Goal: Task Accomplishment & Management: Manage account settings

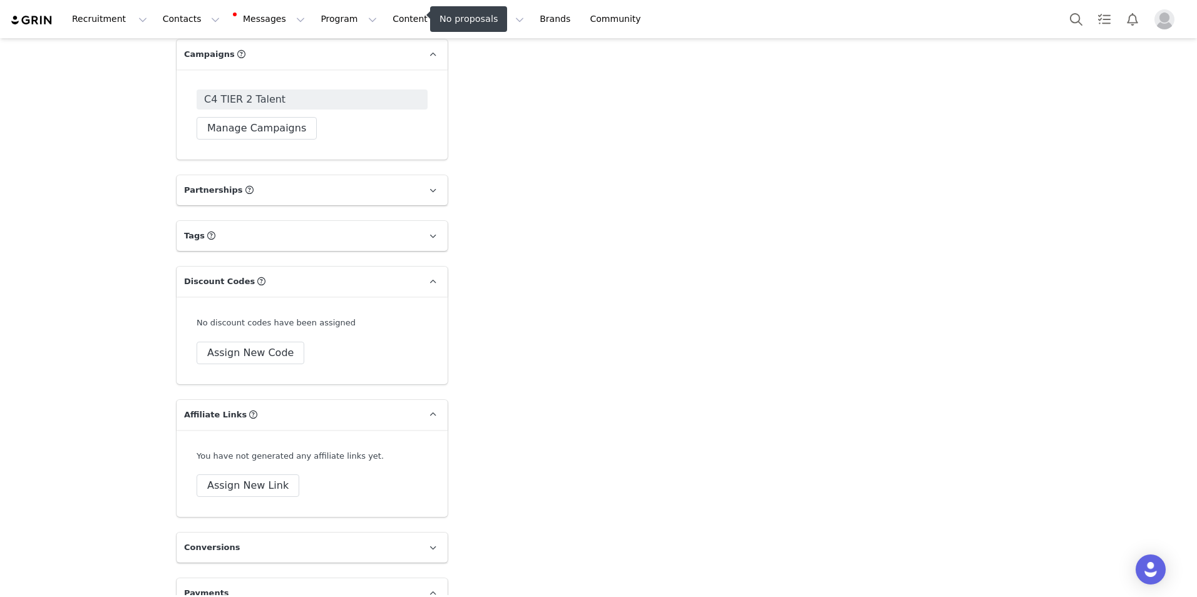
scroll to position [2279, 0]
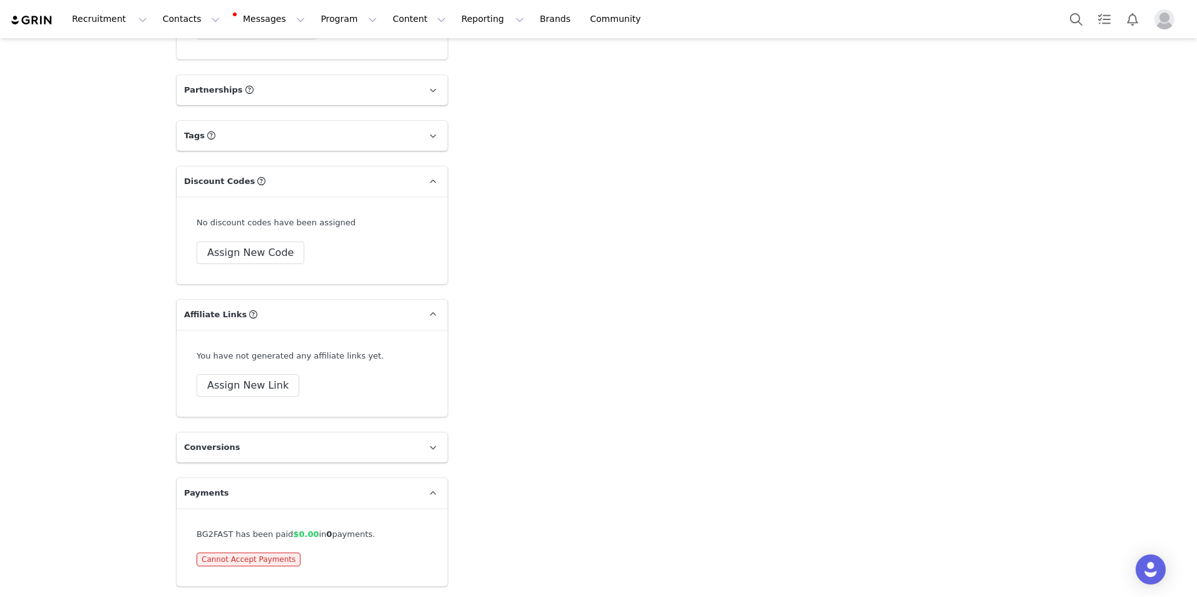
click at [1170, 16] on img "Profile" at bounding box center [1165, 19] width 20 height 20
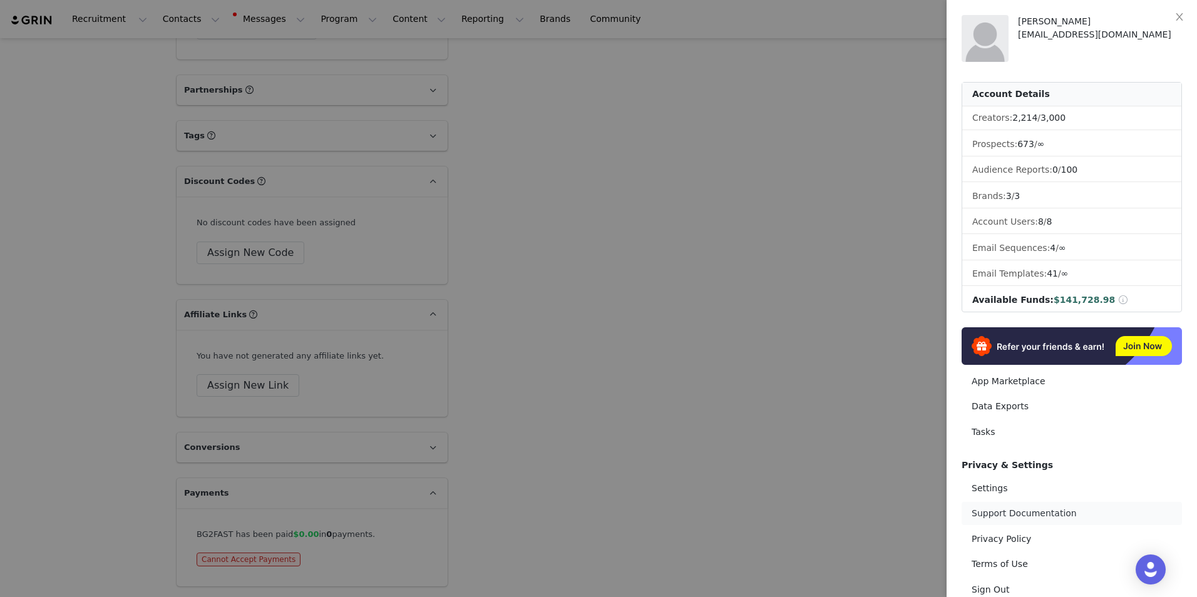
click at [994, 514] on link "Support Documentation" at bounding box center [1072, 513] width 220 height 23
click at [994, 490] on link "Settings" at bounding box center [1072, 488] width 220 height 23
select select "America/New_York"
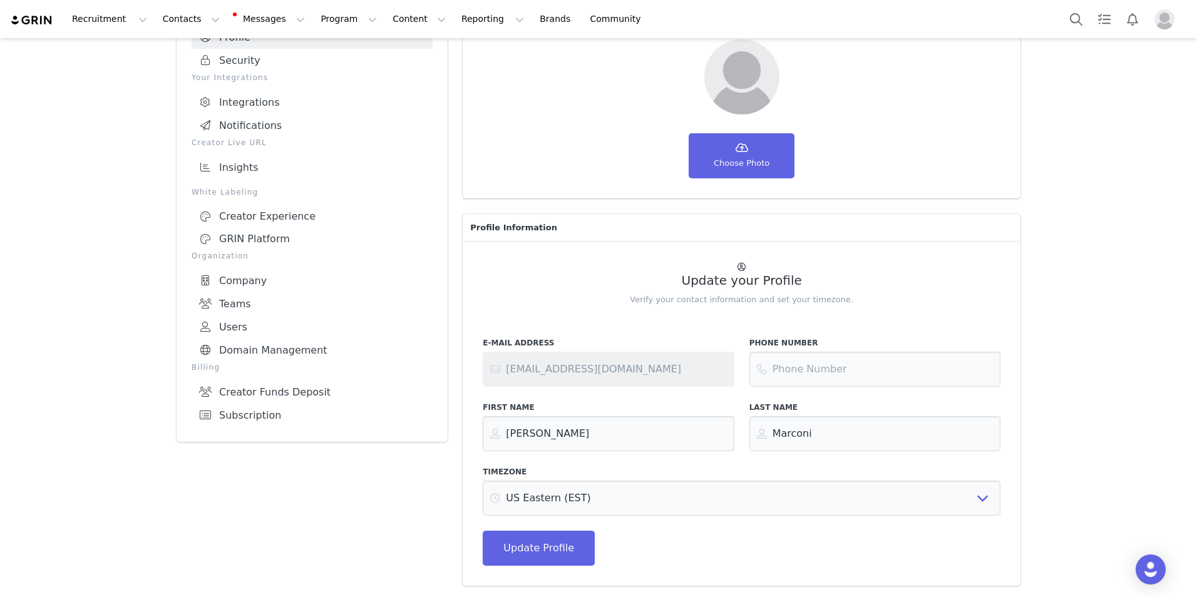
scroll to position [106, 0]
click at [252, 385] on link "Creator Funds Deposit" at bounding box center [312, 392] width 241 height 23
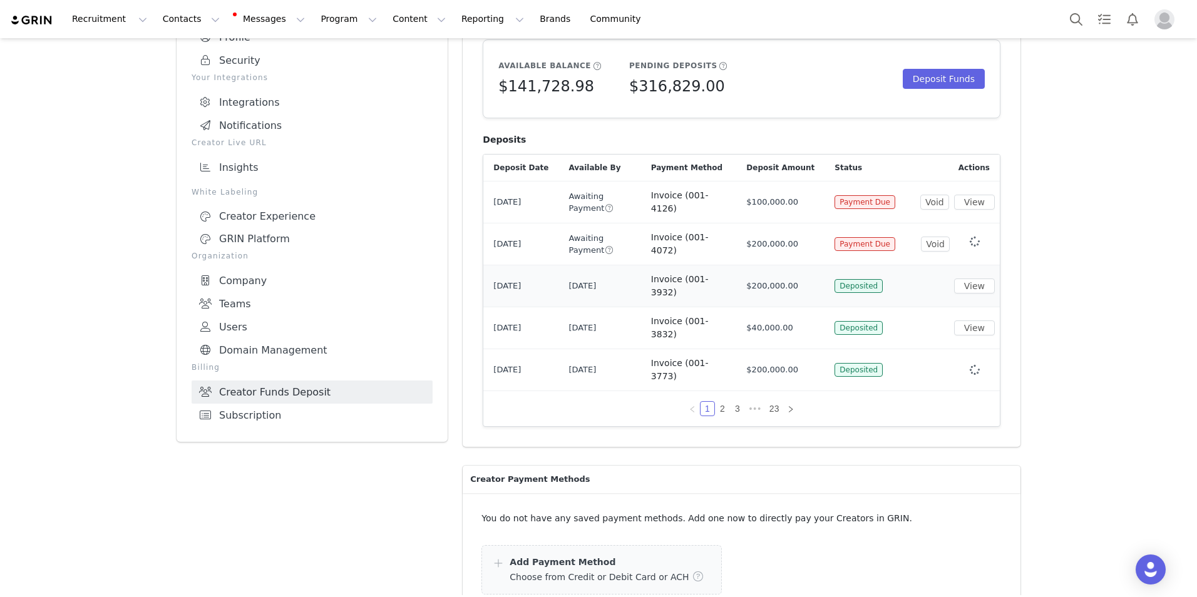
scroll to position [43, 0]
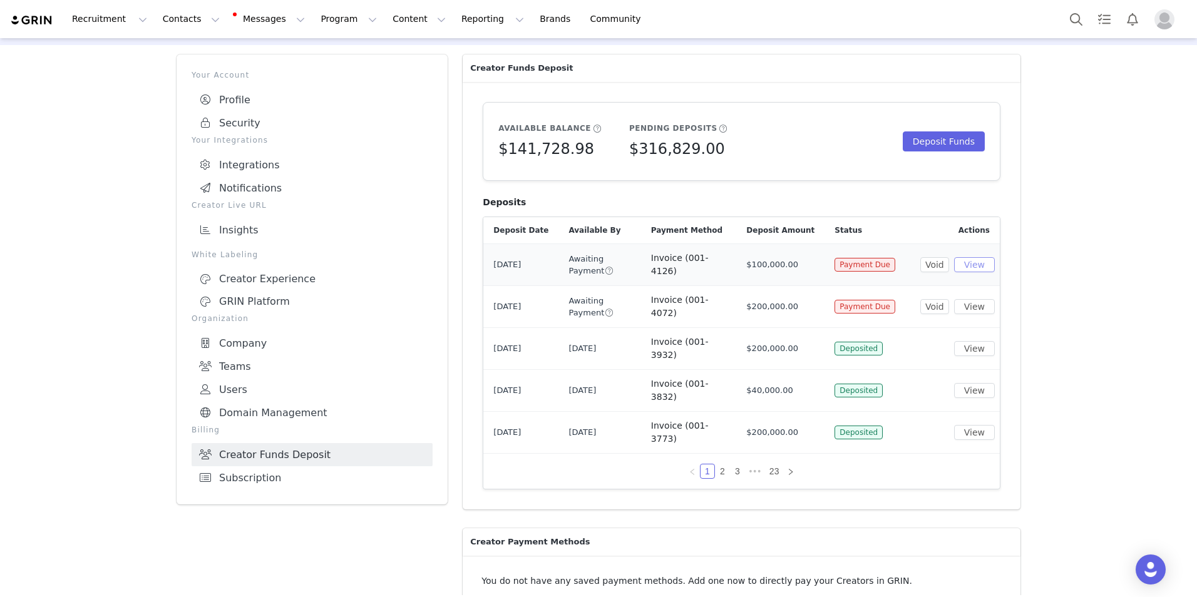
click at [969, 261] on button "View" at bounding box center [974, 264] width 41 height 15
click at [948, 137] on button "Deposit Funds" at bounding box center [944, 142] width 82 height 20
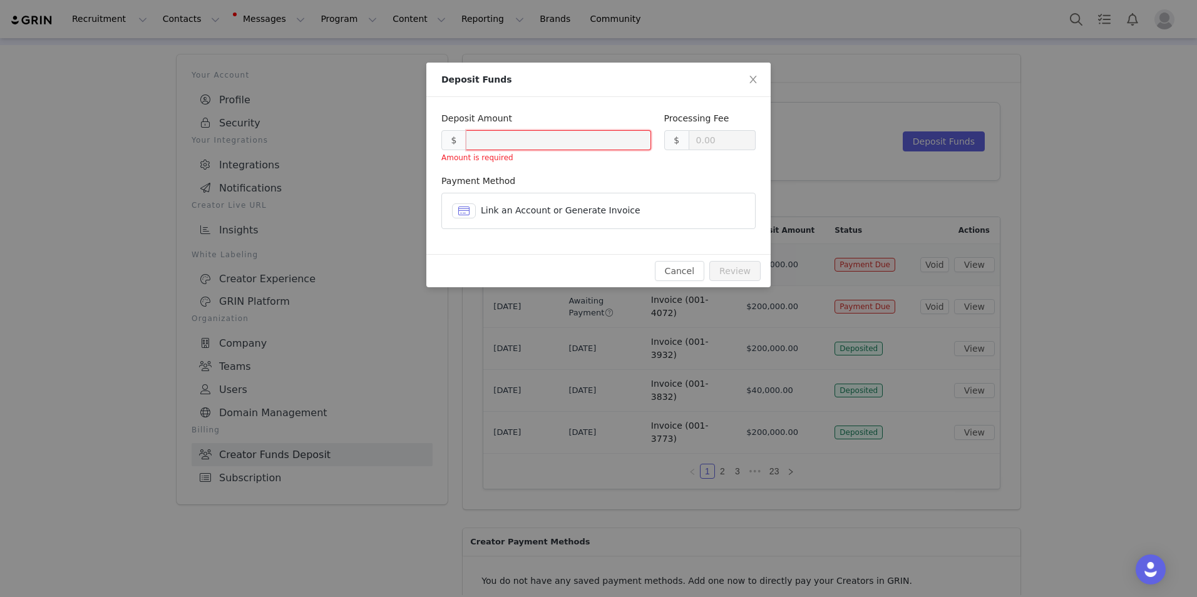
click at [515, 209] on span "Link an Account or Generate Invoice" at bounding box center [561, 210] width 160 height 10
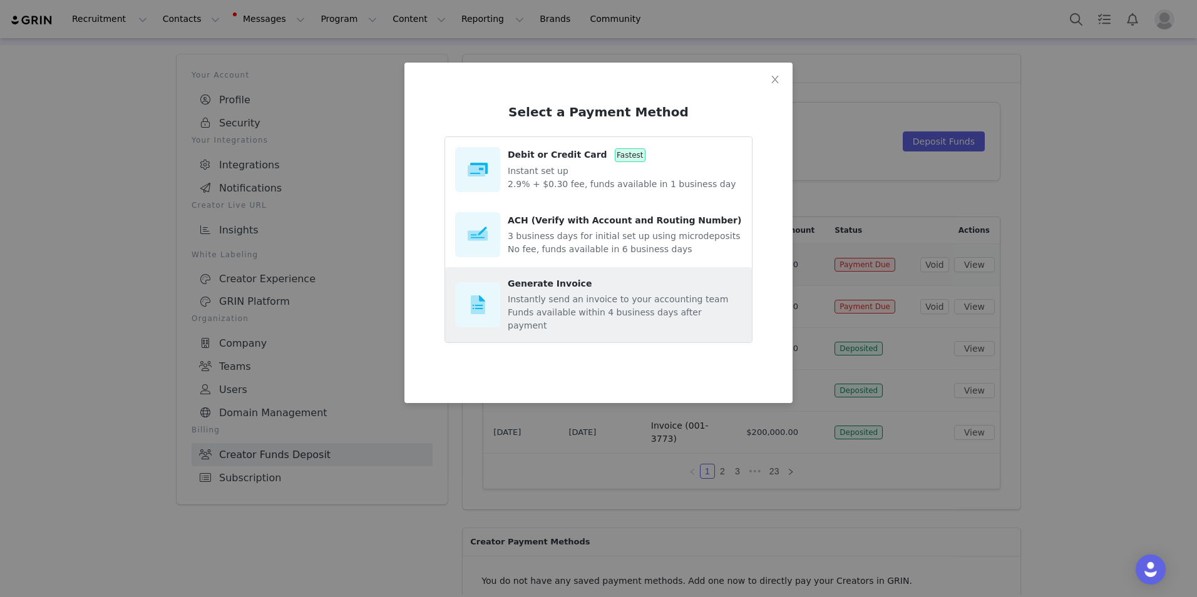
click at [562, 294] on section "Generate Invoice Instantly send an invoice to your accounting team Funds availa…" at bounding box center [625, 304] width 234 height 55
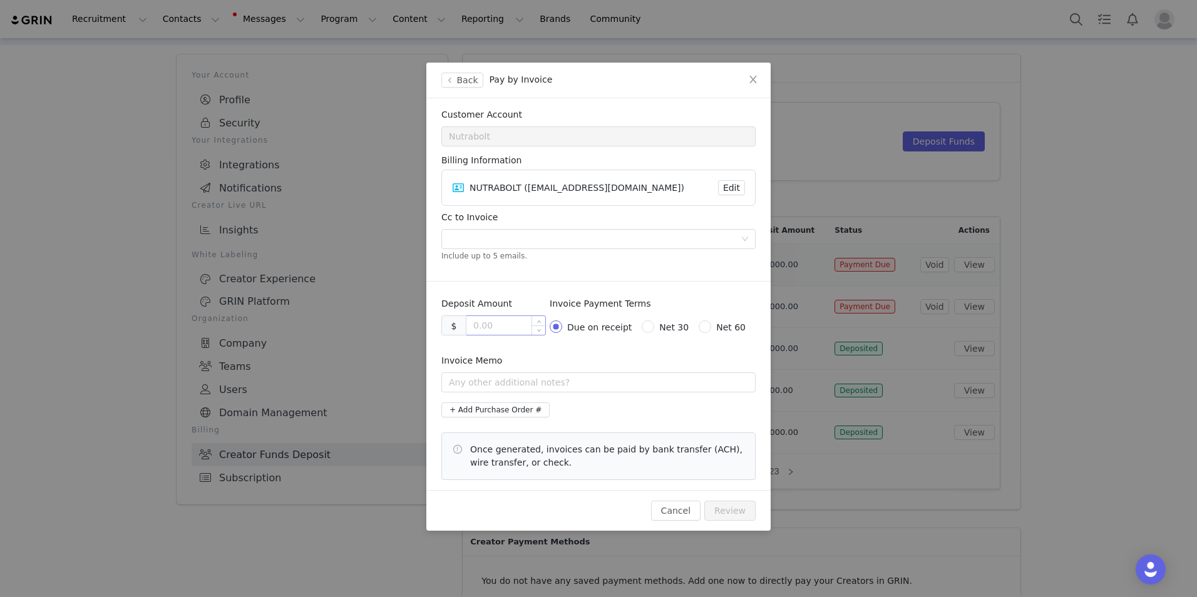
click at [498, 324] on input at bounding box center [506, 325] width 79 height 19
type input "200000.00"
click at [654, 321] on span at bounding box center [648, 327] width 13 height 13
click at [651, 321] on input "Net 30" at bounding box center [646, 325] width 9 height 9
radio input "true"
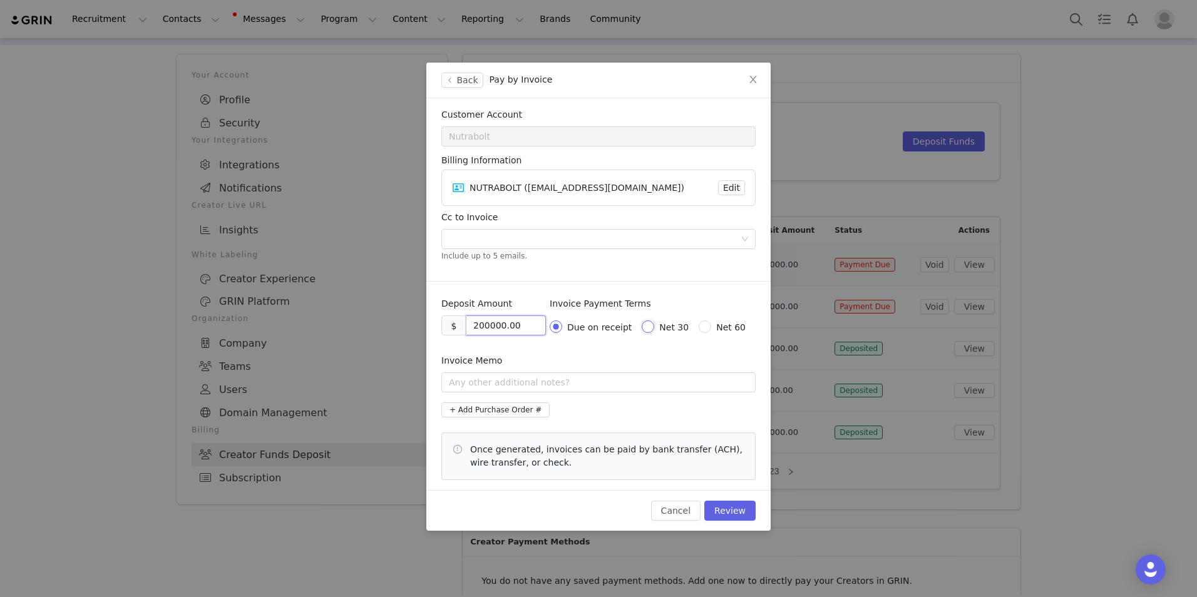
radio input "false"
radio input "true"
click at [464, 245] on div at bounding box center [593, 239] width 297 height 19
click at [466, 385] on input "text" at bounding box center [598, 383] width 314 height 20
paste input "CFW Payouts #[DATE]"
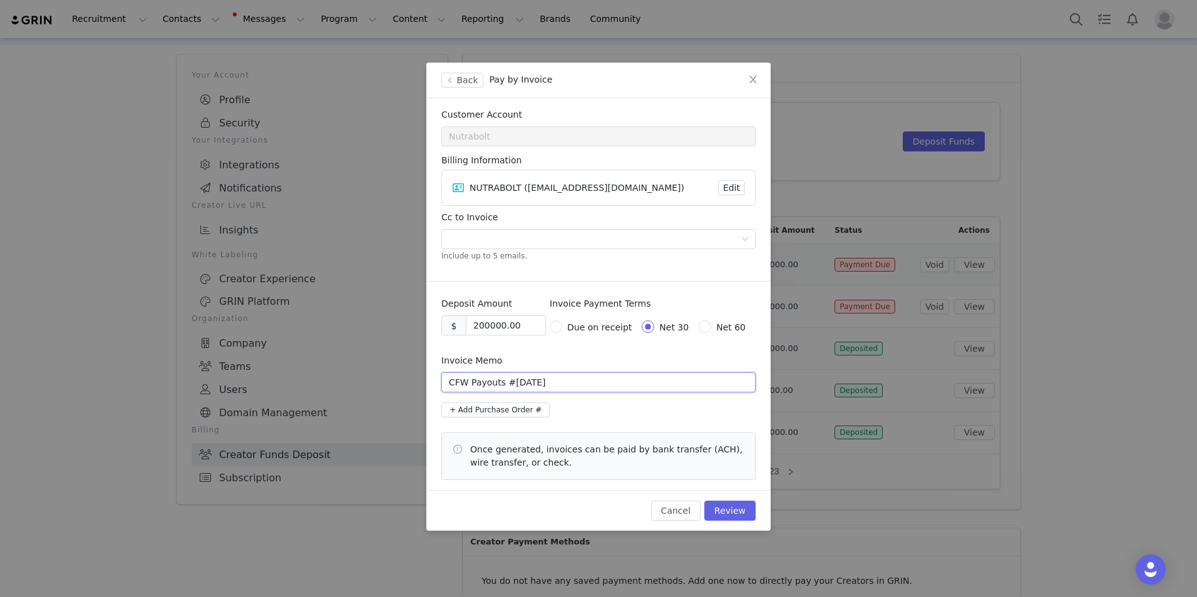
click at [530, 384] on input "CFW Payouts #[DATE]" at bounding box center [598, 383] width 314 height 20
click at [558, 382] on input "CFW Payouts - [DATE]" at bounding box center [598, 383] width 314 height 20
type input "CFW Payouts - [DATE]"
click at [742, 500] on div "Cancel Review" at bounding box center [598, 510] width 344 height 41
click at [741, 508] on button "Review" at bounding box center [730, 511] width 51 height 20
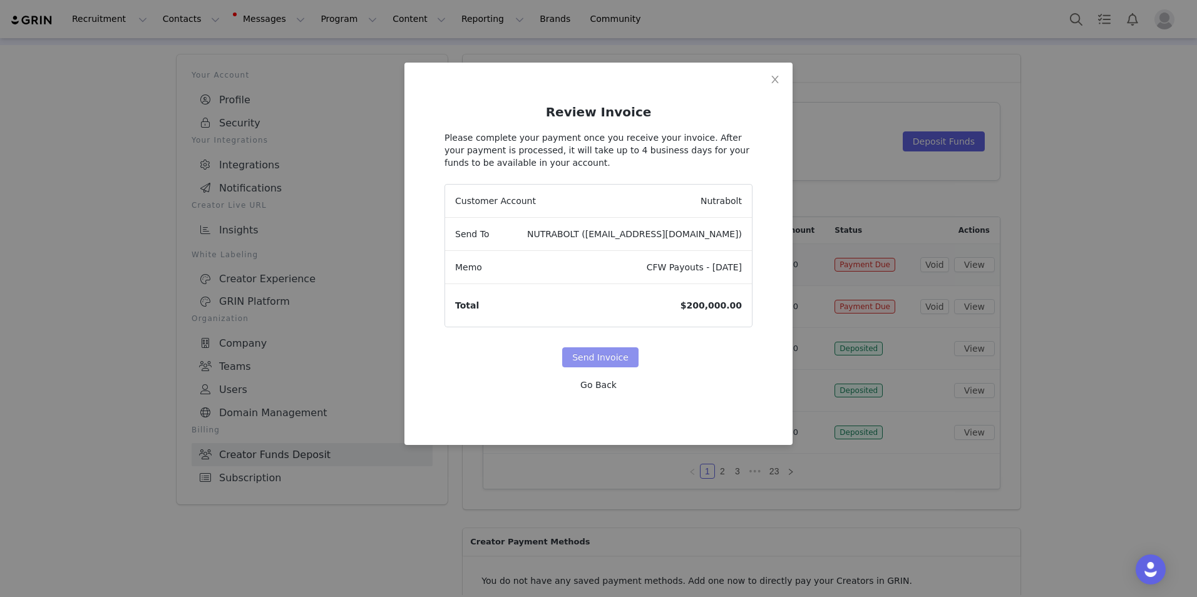
click at [618, 359] on button "Send Invoice" at bounding box center [600, 358] width 76 height 20
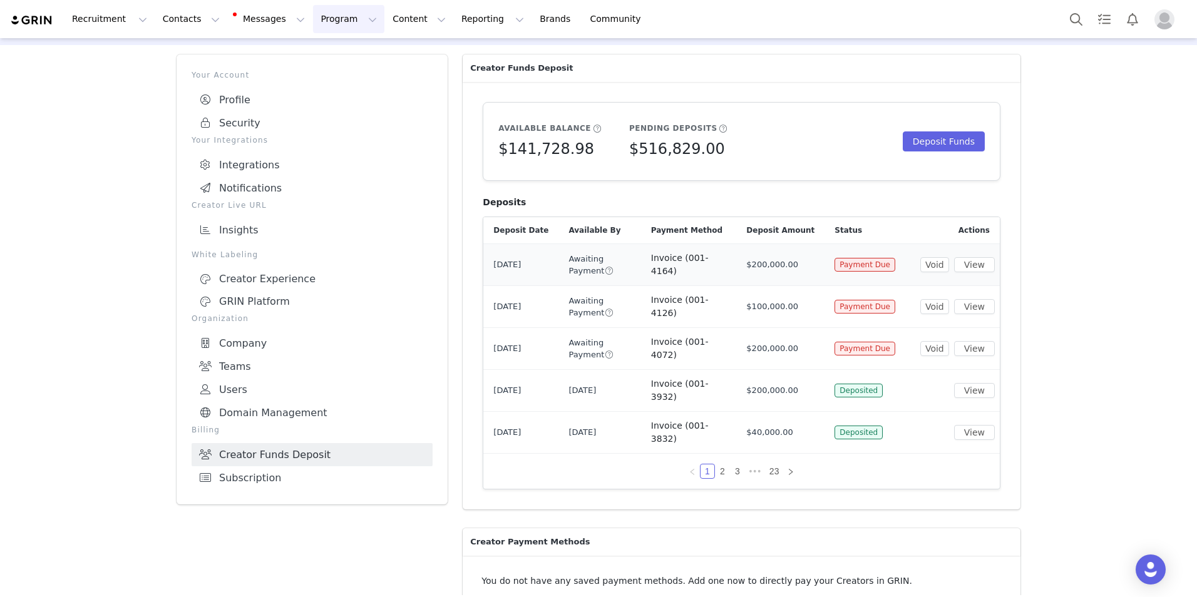
click at [313, 19] on button "Program Program" at bounding box center [348, 19] width 71 height 28
click at [319, 77] on p "Campaigns" at bounding box center [316, 78] width 49 height 13
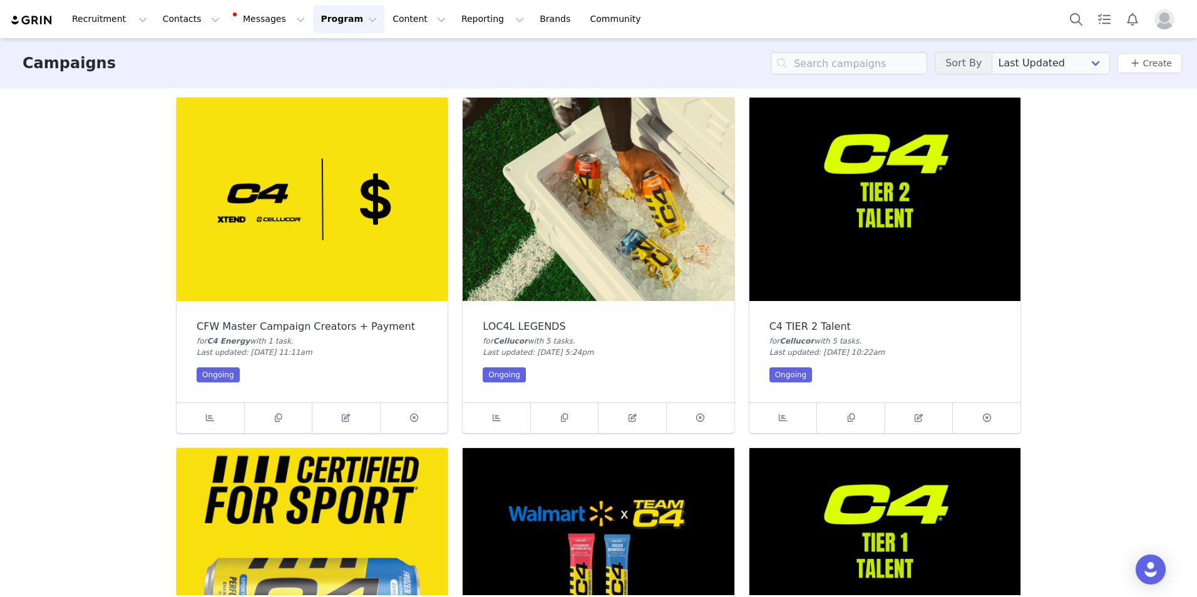
click at [859, 206] on img at bounding box center [885, 200] width 271 height 204
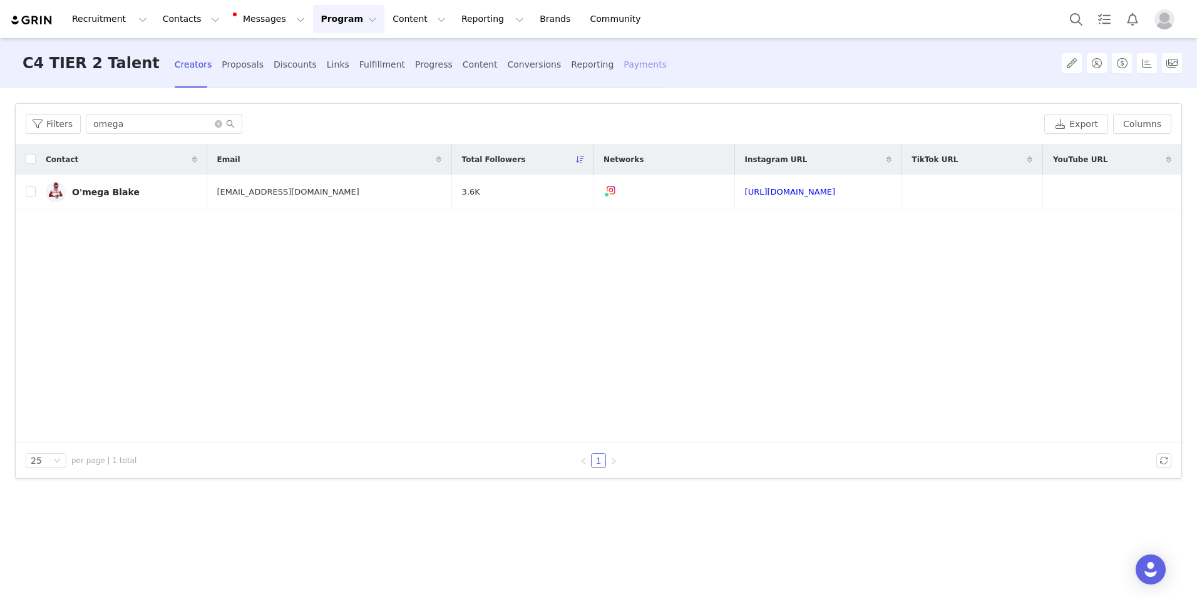
click at [624, 66] on div "Payments" at bounding box center [645, 64] width 43 height 33
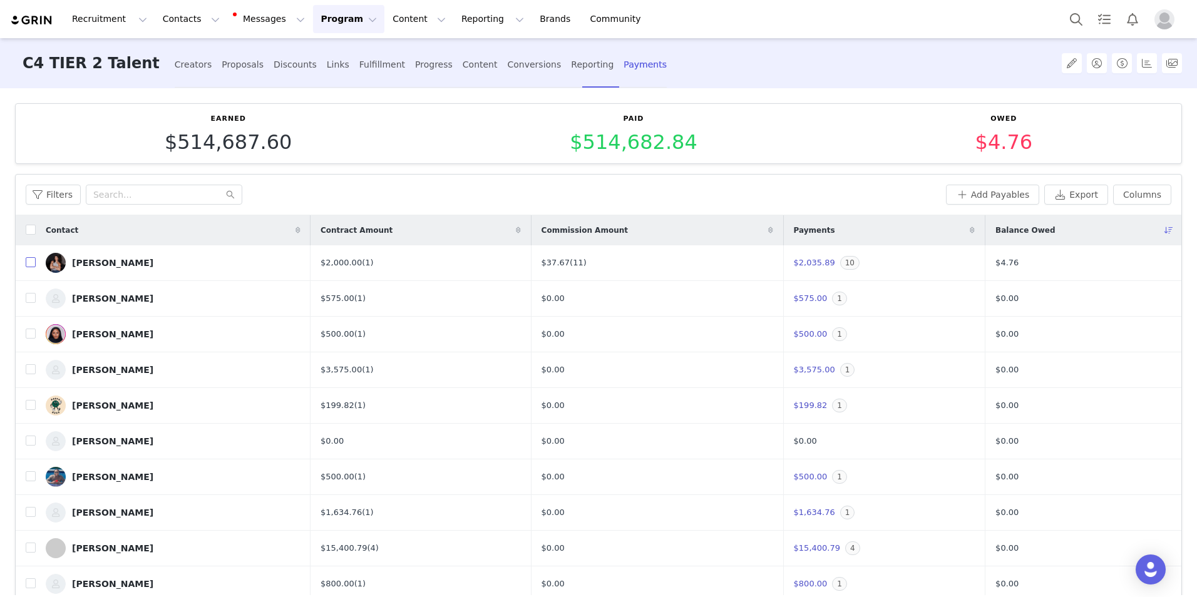
click at [33, 263] on input "checkbox" at bounding box center [31, 262] width 10 height 10
checkbox input "true"
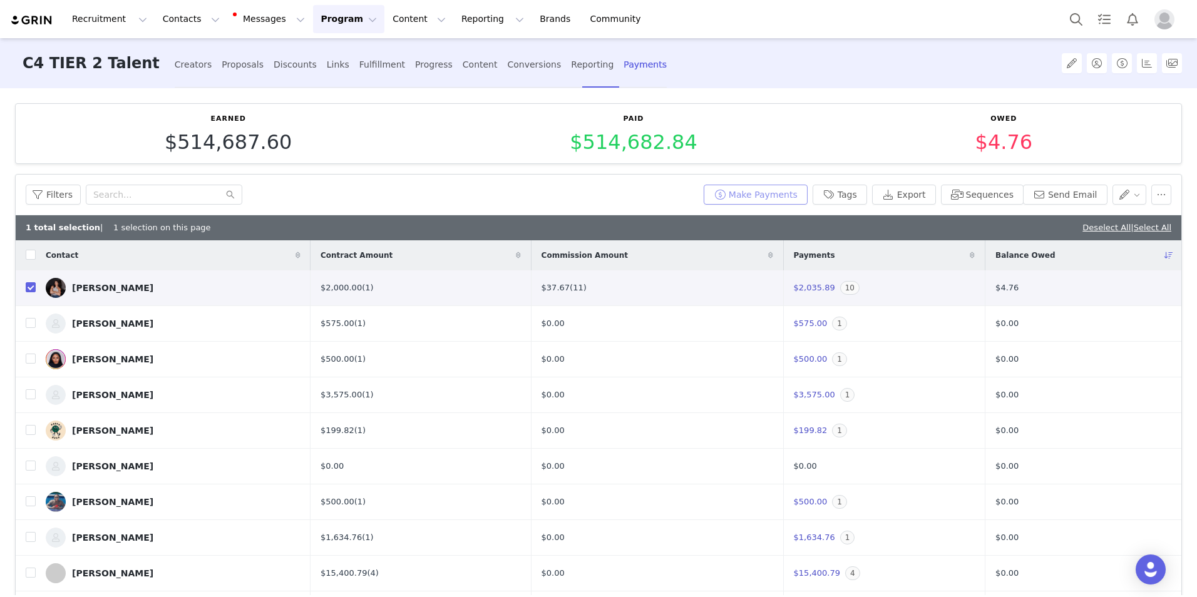
click at [748, 193] on button "Make Payments" at bounding box center [756, 195] width 104 height 20
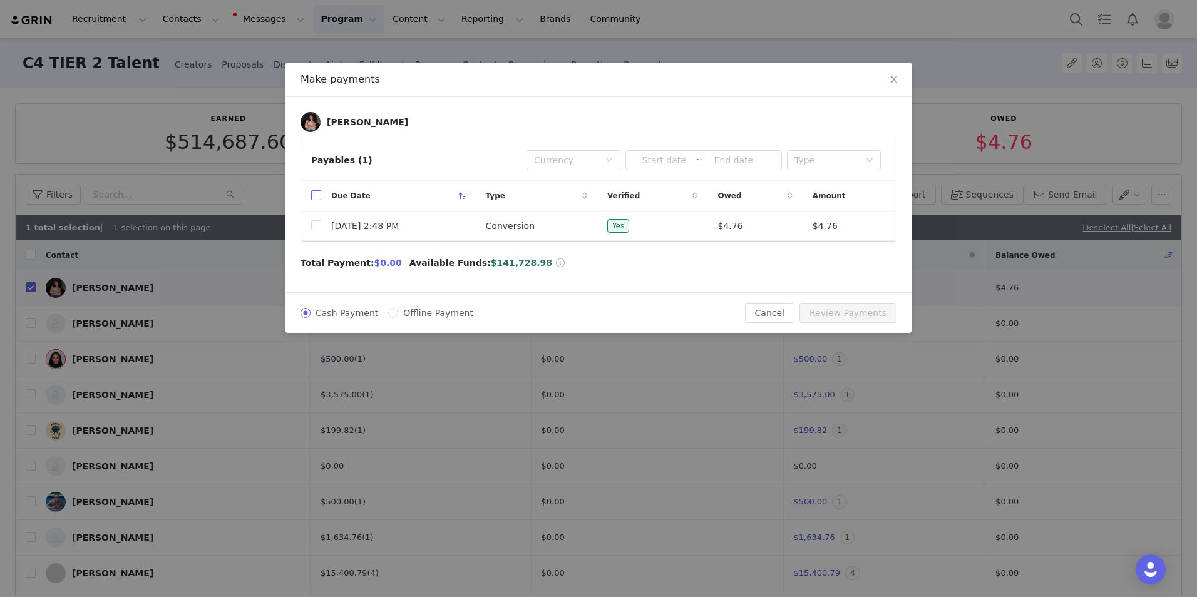
click at [314, 196] on input "checkbox" at bounding box center [316, 195] width 10 height 10
checkbox input "true"
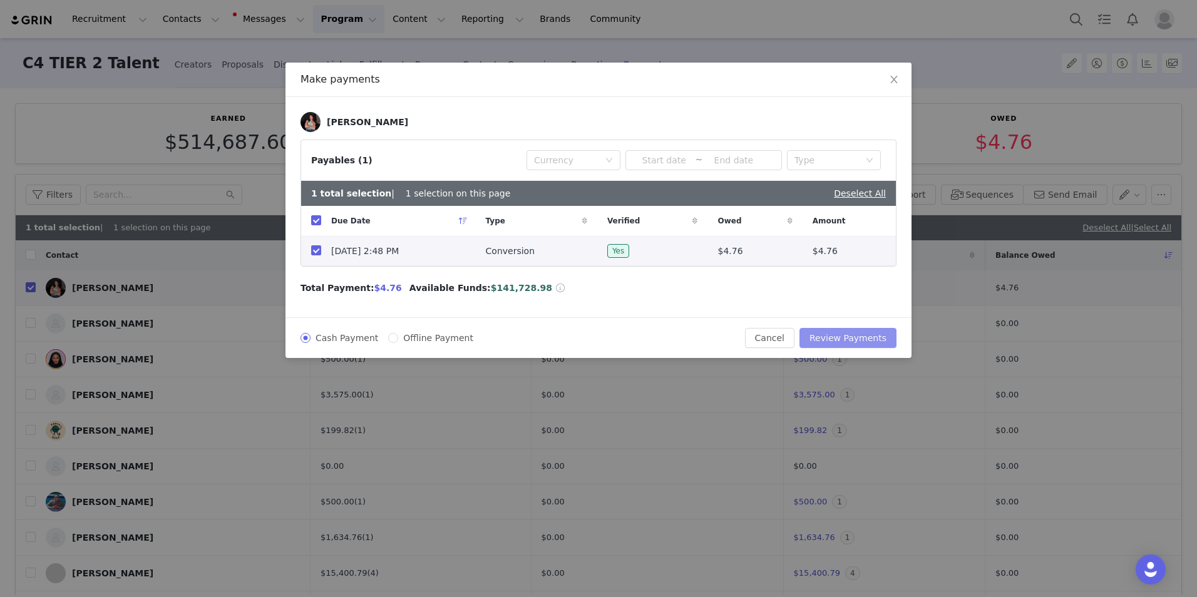
click at [877, 339] on button "Review Payments" at bounding box center [848, 338] width 97 height 20
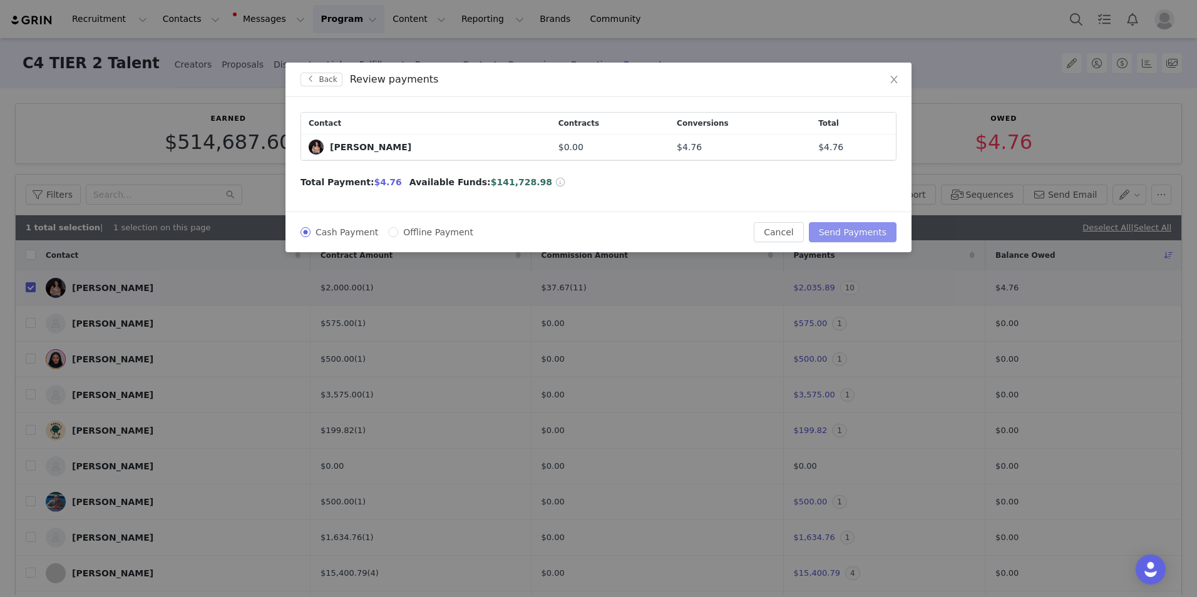
click at [866, 230] on button "Send Payments" at bounding box center [853, 232] width 88 height 20
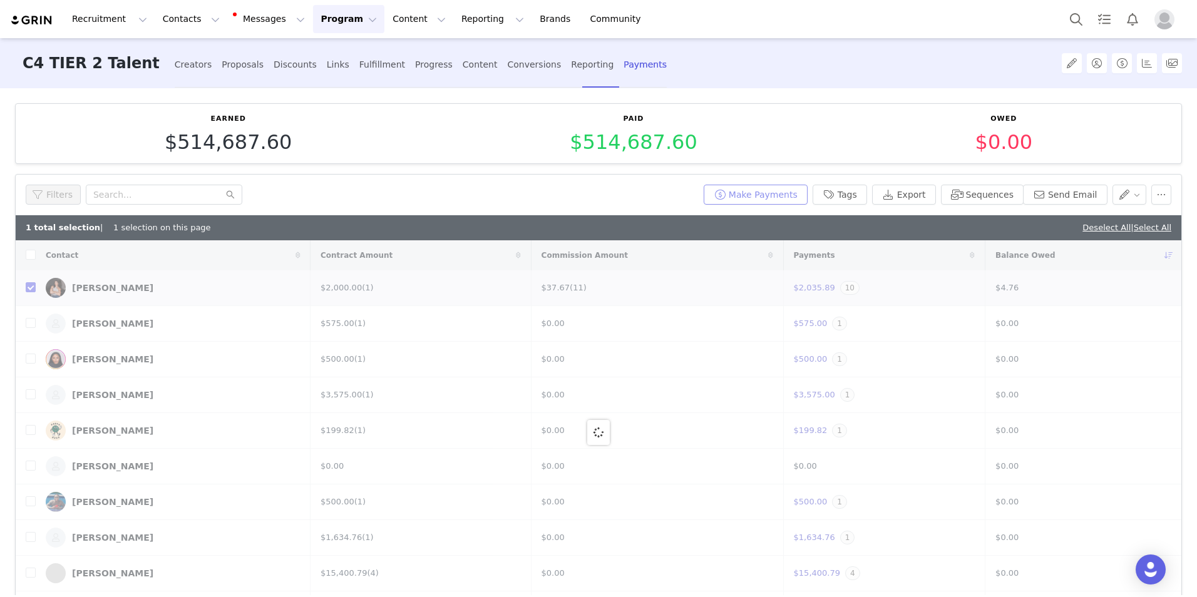
checkbox input "false"
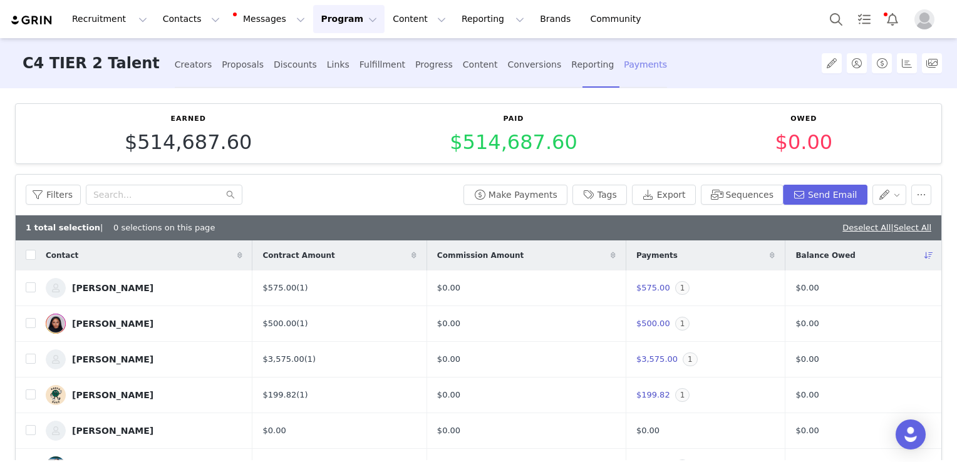
drag, startPoint x: 522, startPoint y: 64, endPoint x: 562, endPoint y: 70, distance: 41.2
click at [571, 64] on div "Reporting" at bounding box center [592, 64] width 43 height 33
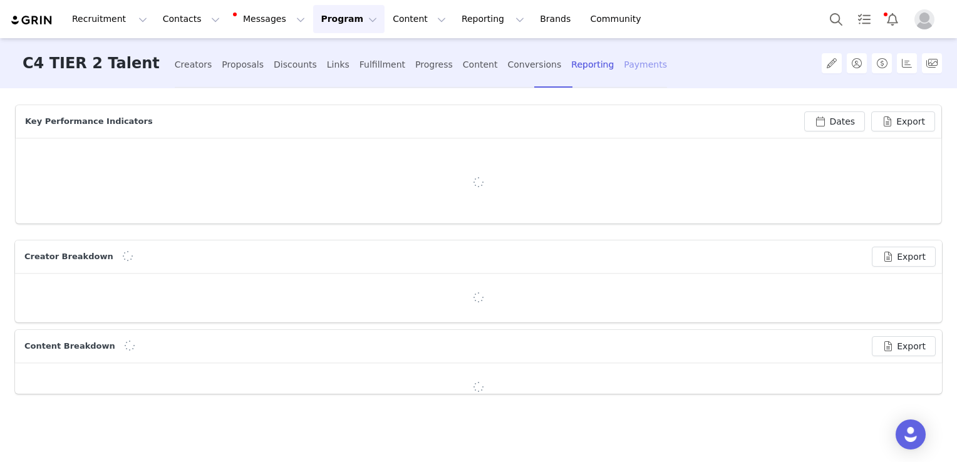
click at [624, 68] on div "Payments" at bounding box center [645, 64] width 43 height 33
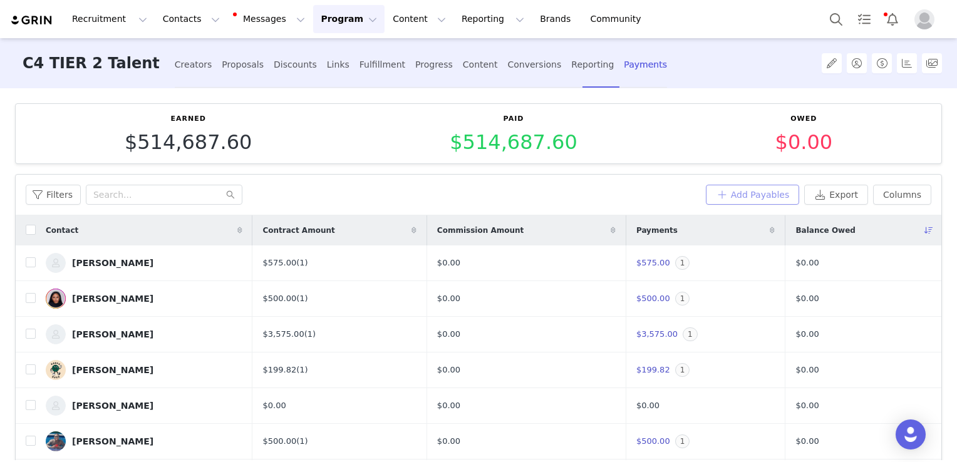
click at [751, 194] on button "Add Payables" at bounding box center [753, 195] width 94 height 20
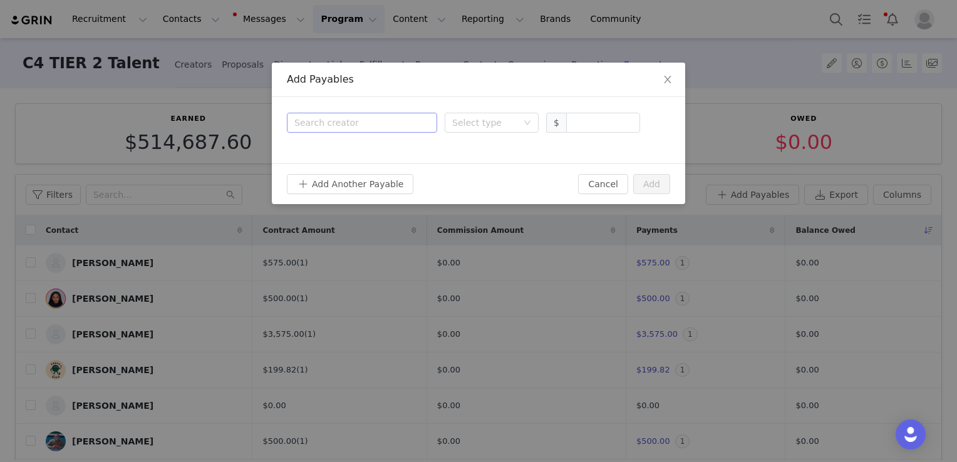
click at [373, 121] on div "Search creator" at bounding box center [359, 122] width 130 height 13
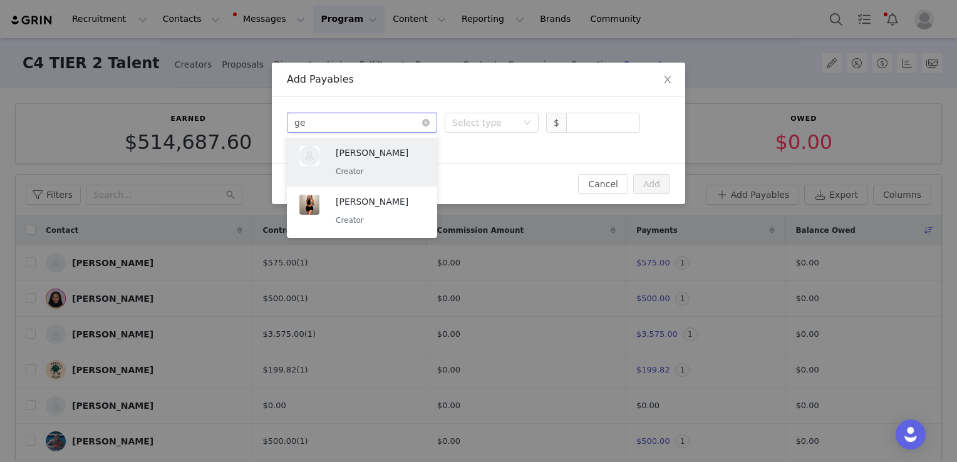
type input "geo"
click at [383, 155] on p "[PERSON_NAME]" at bounding box center [380, 153] width 89 height 14
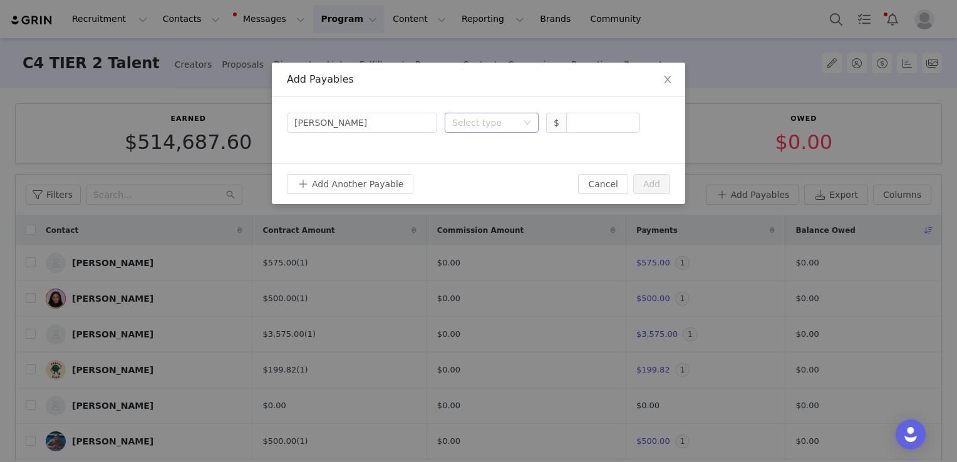
click at [466, 125] on div "Select type" at bounding box center [484, 122] width 65 height 13
click at [474, 192] on li "Deliverable" at bounding box center [492, 188] width 94 height 20
click at [582, 118] on input at bounding box center [603, 122] width 73 height 19
type input "12,000"
click at [363, 184] on button "Add Another Payable" at bounding box center [350, 184] width 126 height 20
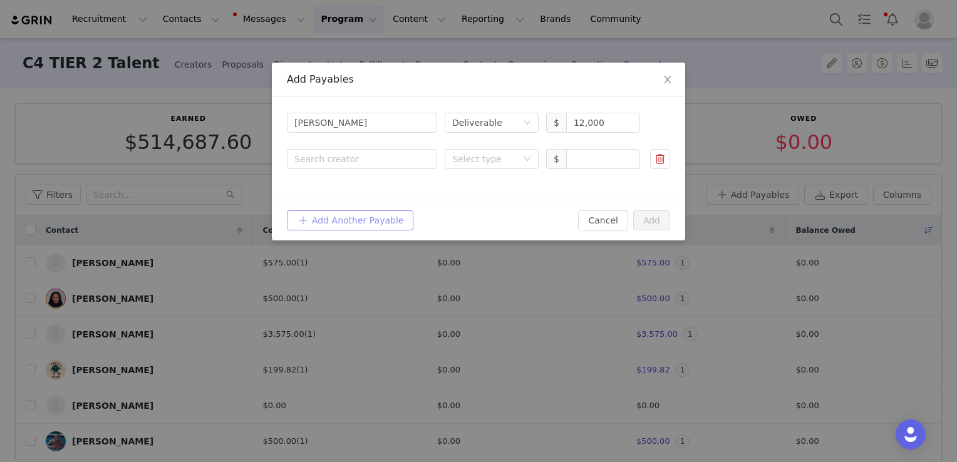
click at [366, 217] on button "Add Another Payable" at bounding box center [350, 220] width 126 height 20
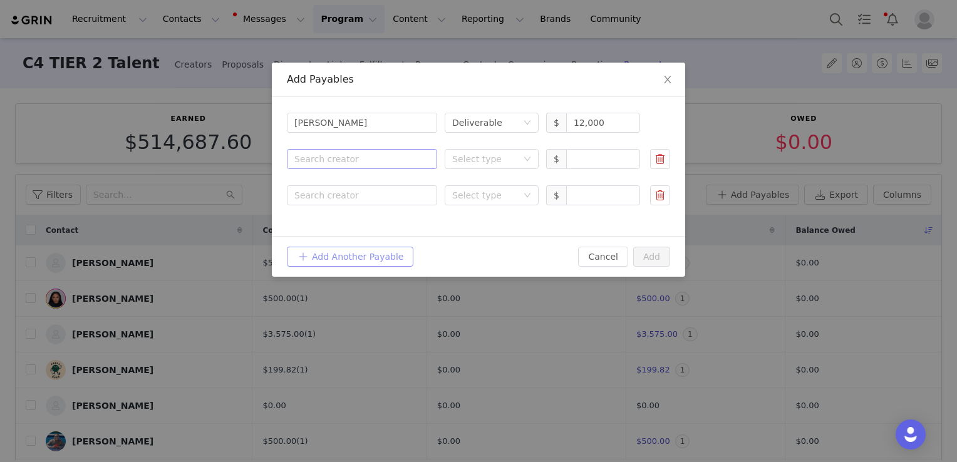
click at [352, 157] on div "Search creator" at bounding box center [359, 159] width 130 height 13
type input "[PERSON_NAME]"
click at [373, 194] on p "[PERSON_NAME]" at bounding box center [380, 189] width 89 height 14
click at [336, 195] on div "Search creator" at bounding box center [359, 195] width 130 height 13
type input "b"
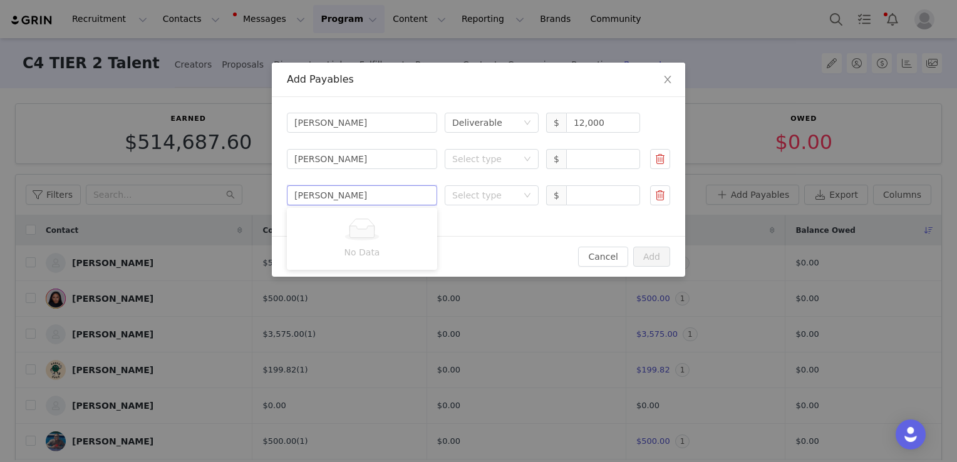
type input "[PERSON_NAME]"
click at [386, 227] on p "[PERSON_NAME]" at bounding box center [380, 226] width 89 height 14
click at [368, 254] on button "Add Another Payable" at bounding box center [350, 257] width 126 height 20
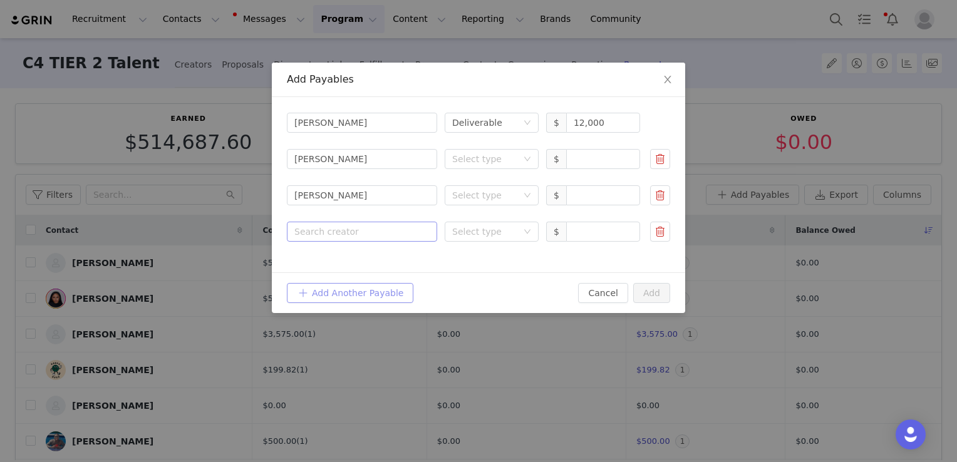
click at [385, 230] on div "Search creator" at bounding box center [359, 231] width 130 height 13
type input "alyssa"
click at [401, 257] on p "[PERSON_NAME]" at bounding box center [380, 262] width 89 height 14
click at [500, 159] on div "Select type" at bounding box center [484, 159] width 65 height 13
click at [480, 222] on li "Deliverable" at bounding box center [492, 224] width 94 height 20
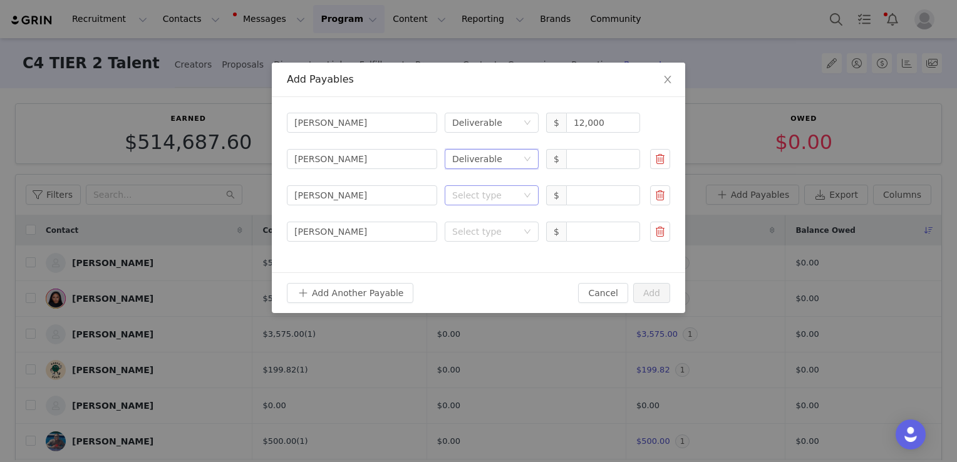
drag, startPoint x: 480, startPoint y: 189, endPoint x: 488, endPoint y: 201, distance: 14.4
click at [480, 190] on div "Select type" at bounding box center [484, 195] width 65 height 13
click at [483, 259] on li "Deliverable" at bounding box center [492, 260] width 94 height 20
click at [480, 240] on div "Select type" at bounding box center [487, 231] width 71 height 19
click at [482, 296] on li "Deliverable" at bounding box center [492, 297] width 94 height 20
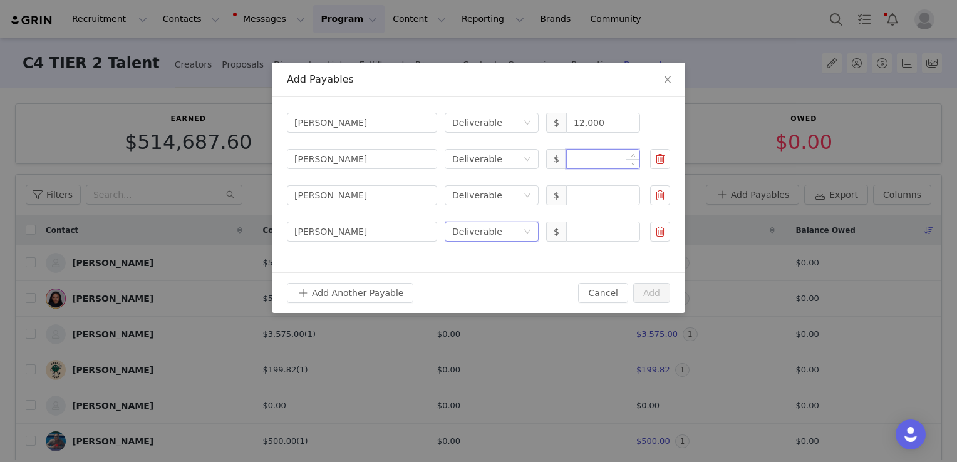
click at [595, 155] on input at bounding box center [603, 159] width 73 height 19
type input "1,000"
click at [586, 186] on input at bounding box center [603, 195] width 73 height 19
type input "8,000"
click at [594, 227] on input at bounding box center [603, 231] width 73 height 19
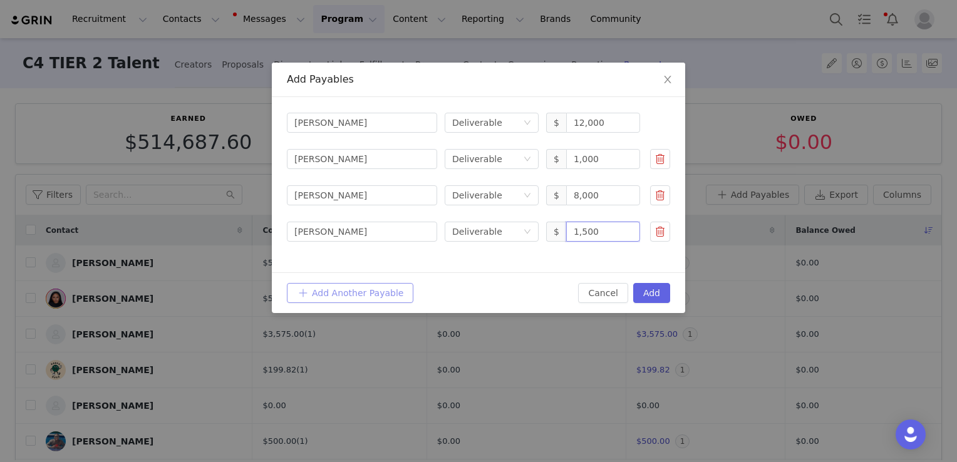
type input "1,500"
click at [326, 291] on button "Add Another Payable" at bounding box center [350, 293] width 126 height 20
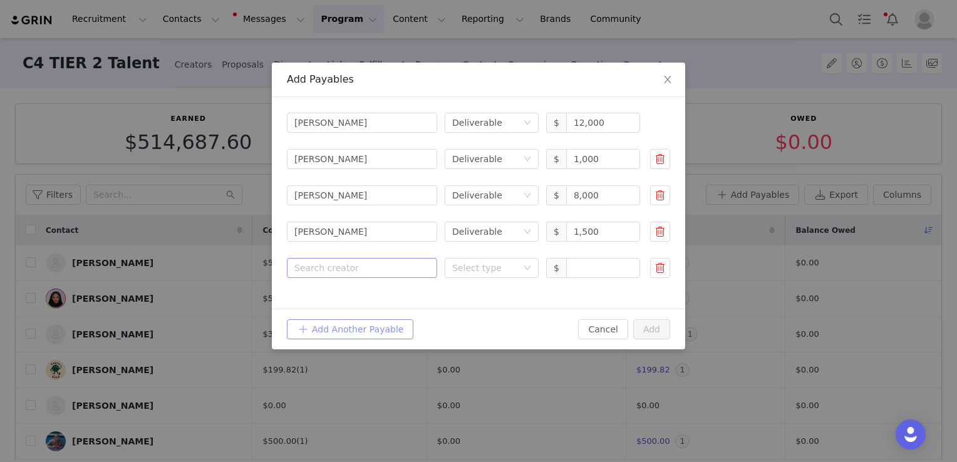
click at [329, 263] on div "Search creator" at bounding box center [359, 268] width 130 height 13
type input "gab"
click at [359, 298] on p "[PERSON_NAME]" at bounding box center [380, 298] width 89 height 14
click at [485, 262] on div "Select type" at bounding box center [484, 268] width 65 height 13
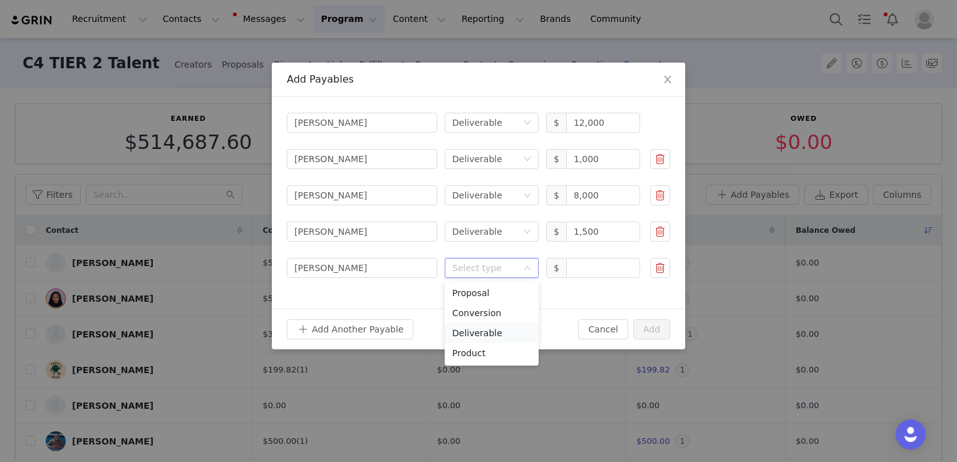
click at [498, 328] on li "Deliverable" at bounding box center [492, 333] width 94 height 20
click at [600, 260] on input at bounding box center [603, 268] width 73 height 19
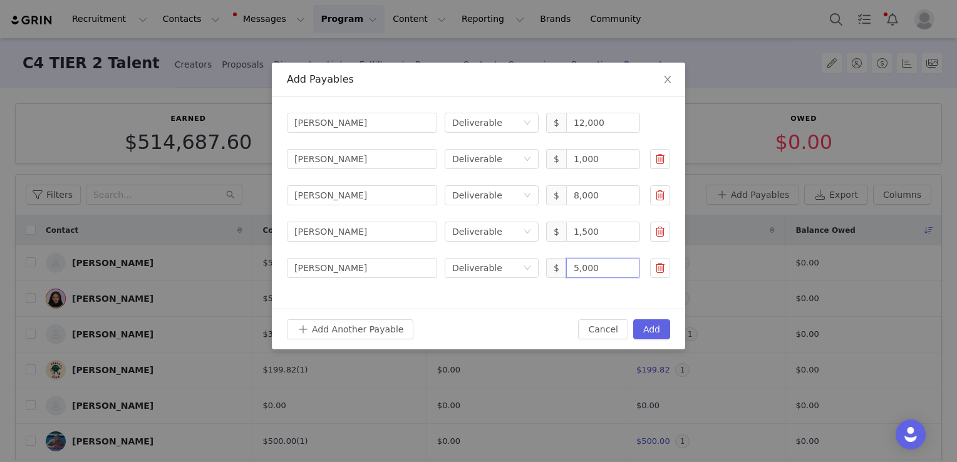
type input "5,000"
click at [374, 329] on button "Add Another Payable" at bounding box center [350, 329] width 126 height 20
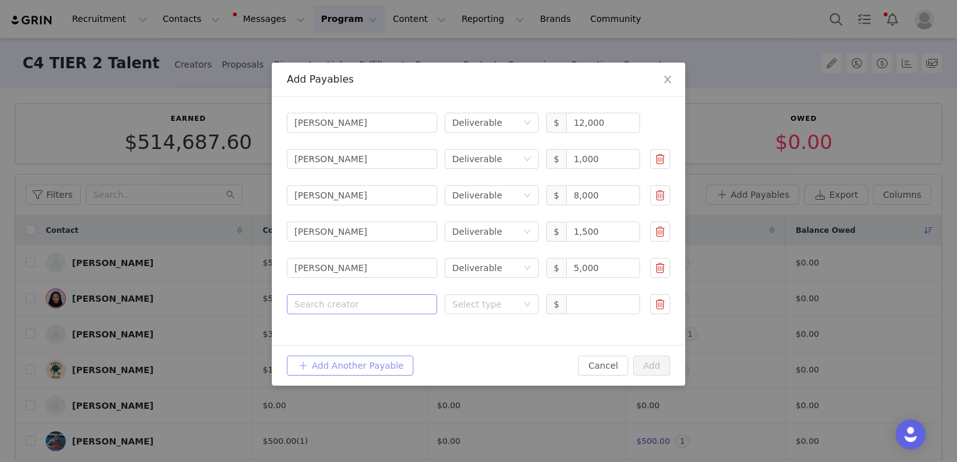
click at [379, 302] on div "Search creator" at bounding box center [359, 304] width 130 height 13
type input "miran"
click at [378, 335] on p "[PERSON_NAME]" at bounding box center [380, 335] width 89 height 14
click at [459, 306] on div "Select type" at bounding box center [484, 304] width 65 height 13
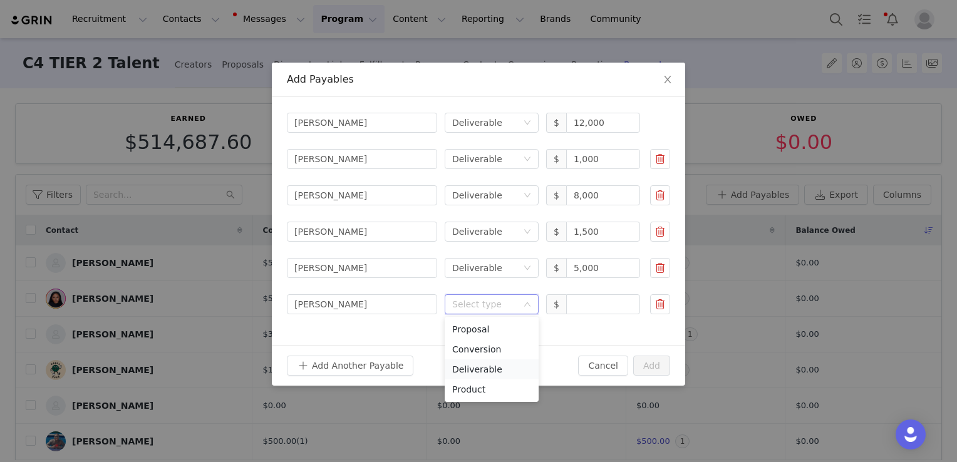
click at [478, 364] on li "Deliverable" at bounding box center [492, 369] width 94 height 20
click at [596, 295] on input at bounding box center [603, 304] width 73 height 19
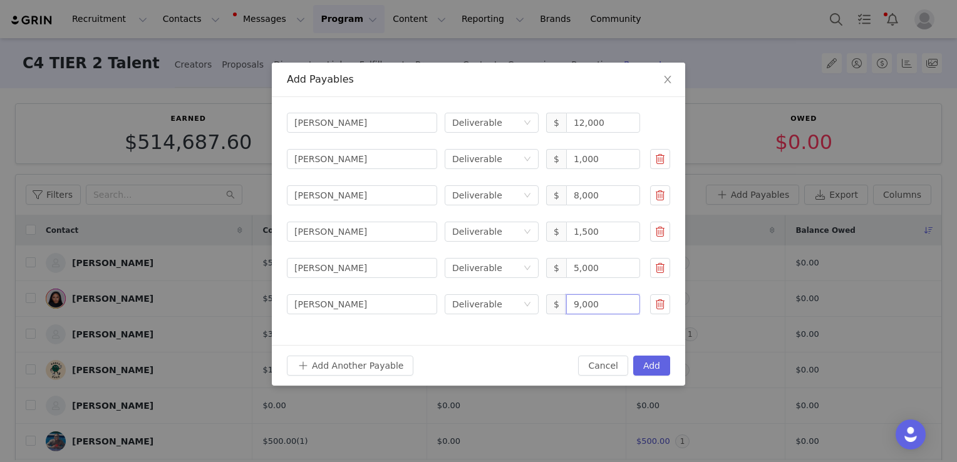
type input "9,000"
click at [368, 364] on button "Add Another Payable" at bounding box center [350, 366] width 126 height 20
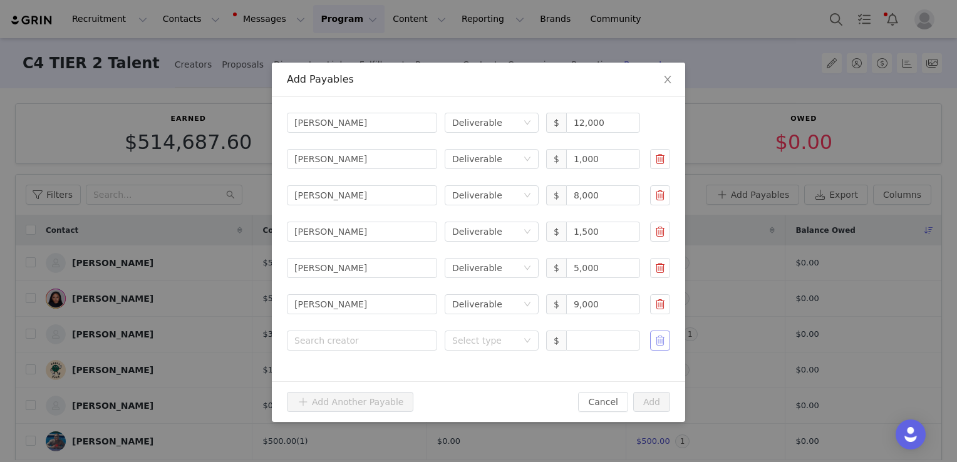
click at [664, 338] on button "button" at bounding box center [660, 341] width 20 height 20
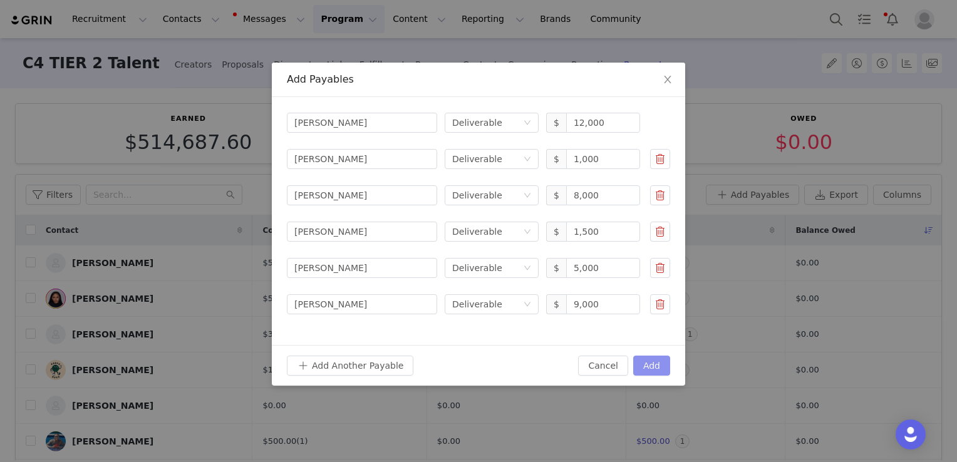
click at [663, 360] on button "Add" at bounding box center [651, 366] width 37 height 20
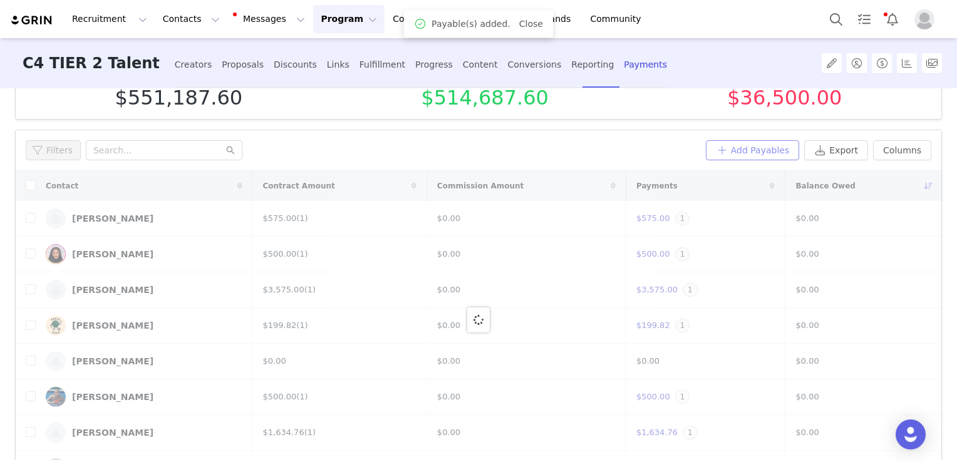
scroll to position [103, 0]
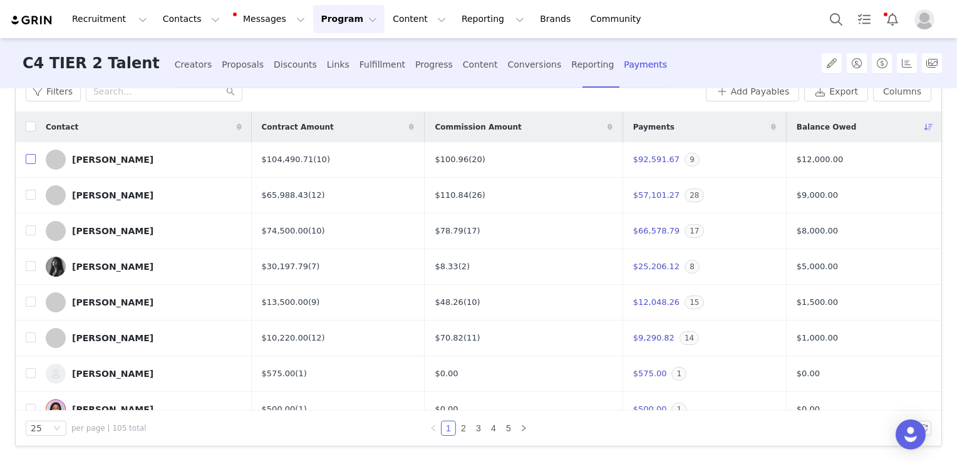
click at [26, 158] on input "checkbox" at bounding box center [31, 159] width 10 height 10
checkbox input "true"
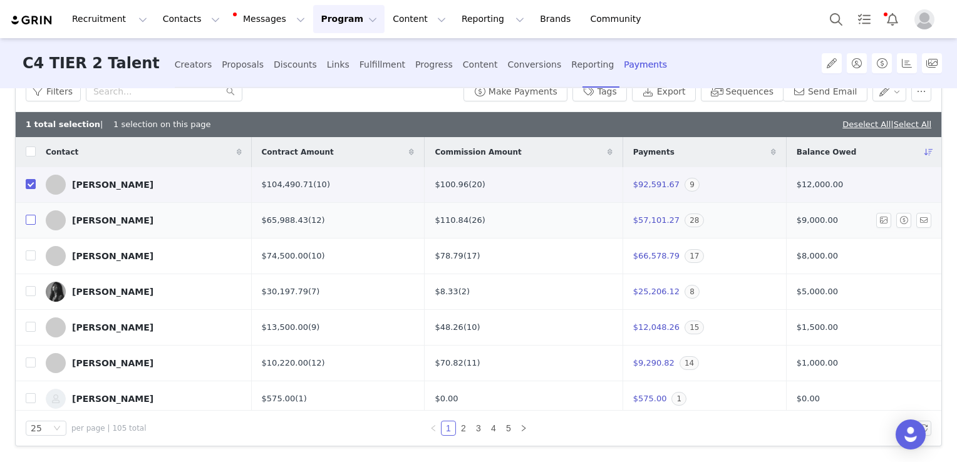
click at [32, 217] on input "checkbox" at bounding box center [31, 220] width 10 height 10
checkbox input "true"
click at [33, 255] on input "checkbox" at bounding box center [31, 255] width 10 height 10
checkbox input "true"
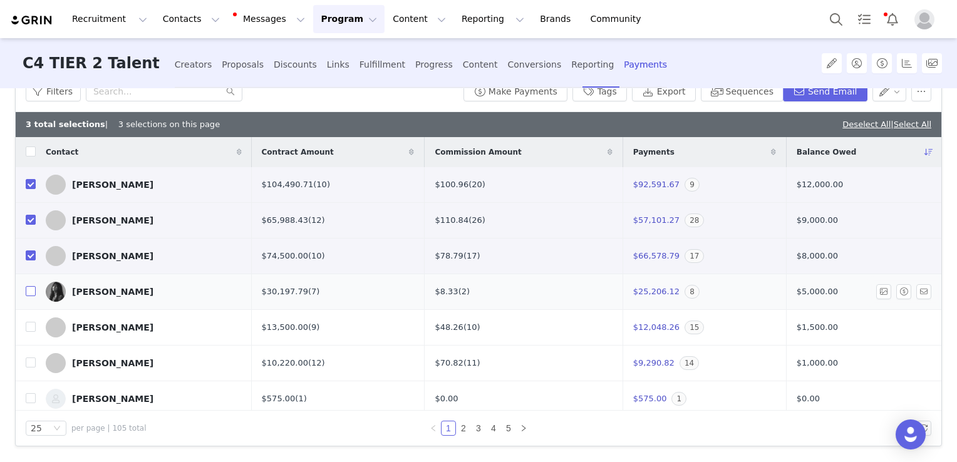
click at [28, 292] on input "checkbox" at bounding box center [31, 291] width 10 height 10
checkbox input "true"
click at [35, 327] on input "checkbox" at bounding box center [31, 327] width 10 height 10
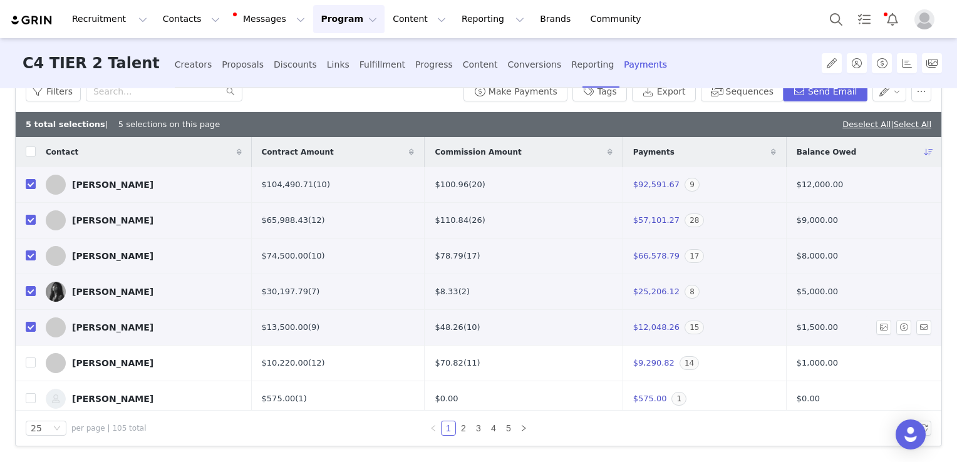
checkbox input "true"
click at [28, 363] on input "checkbox" at bounding box center [31, 363] width 10 height 10
checkbox input "true"
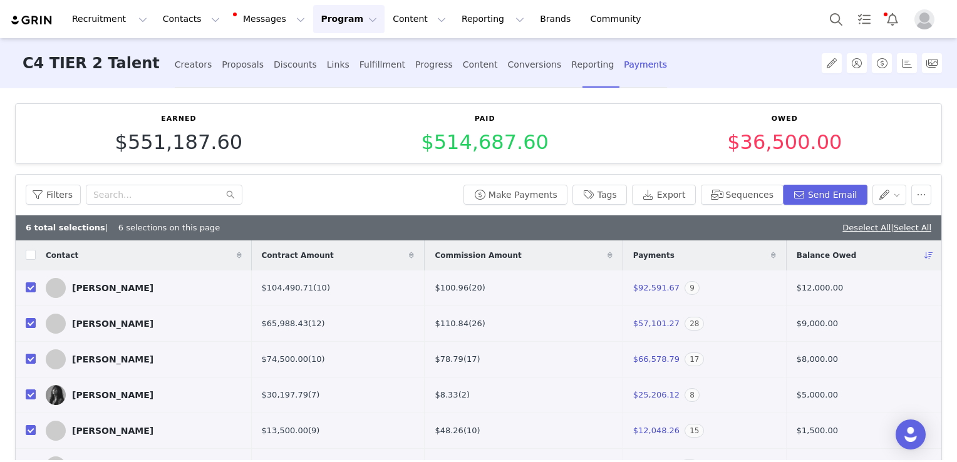
scroll to position [0, 0]
click at [508, 197] on button "Make Payments" at bounding box center [515, 195] width 104 height 20
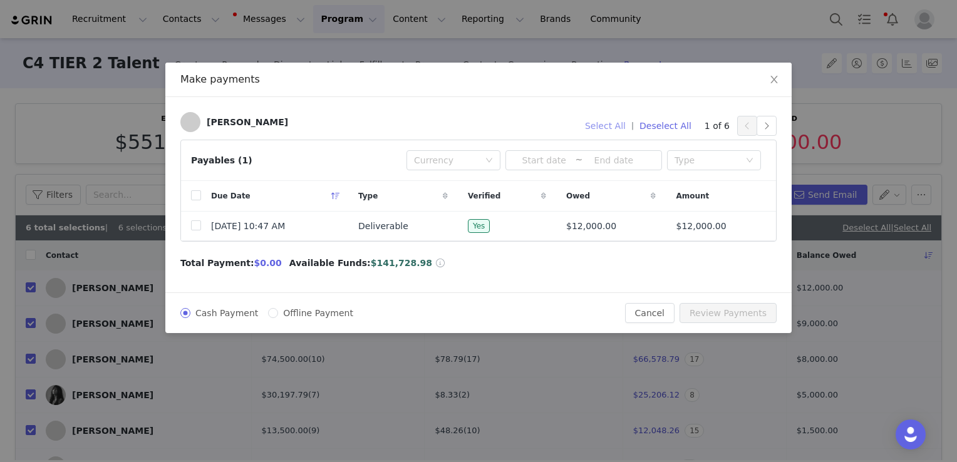
click at [619, 126] on button "Select All" at bounding box center [605, 126] width 52 height 20
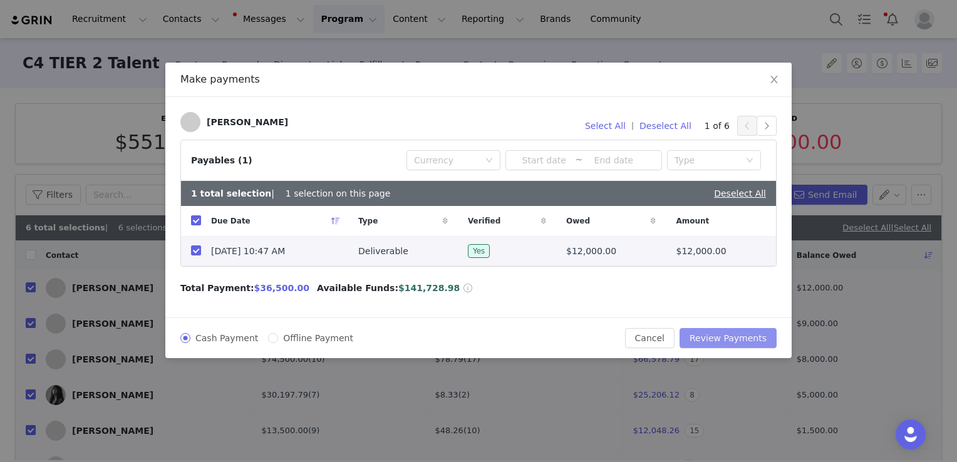
click at [751, 338] on button "Review Payments" at bounding box center [727, 338] width 97 height 20
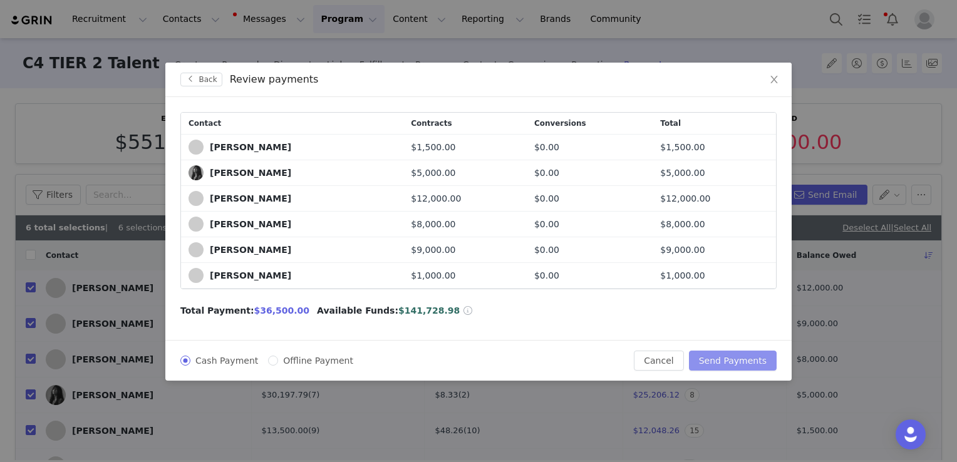
click at [744, 354] on button "Send Payments" at bounding box center [733, 361] width 88 height 20
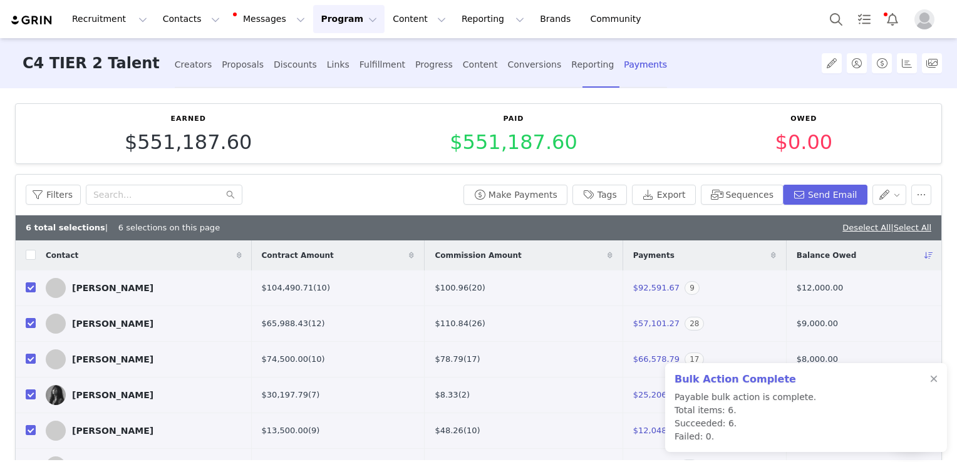
click at [313, 20] on button "Program Program" at bounding box center [348, 19] width 71 height 28
click at [323, 76] on p "Campaigns" at bounding box center [316, 78] width 49 height 13
